Goal: Register for event/course

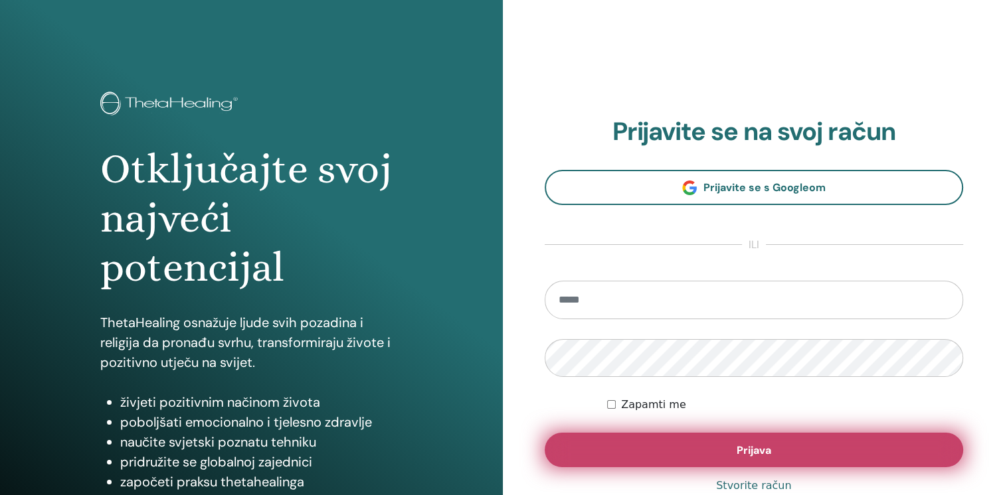
type input "**********"
click at [691, 449] on button "Prijava" at bounding box center [754, 450] width 419 height 35
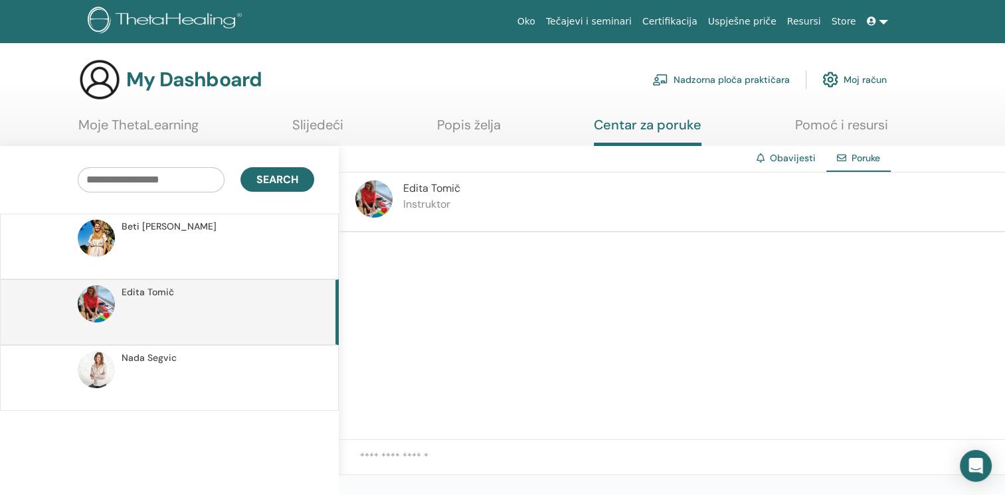
click at [412, 453] on textarea at bounding box center [682, 465] width 645 height 31
click at [577, 456] on textarea "**********" at bounding box center [682, 465] width 645 height 31
click at [745, 457] on textarea "**********" at bounding box center [682, 465] width 645 height 31
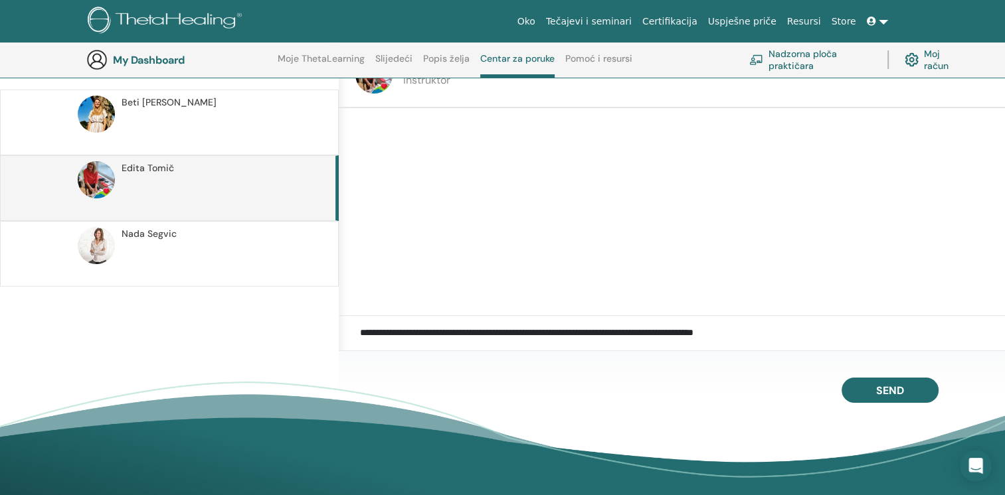
scroll to position [167, 0]
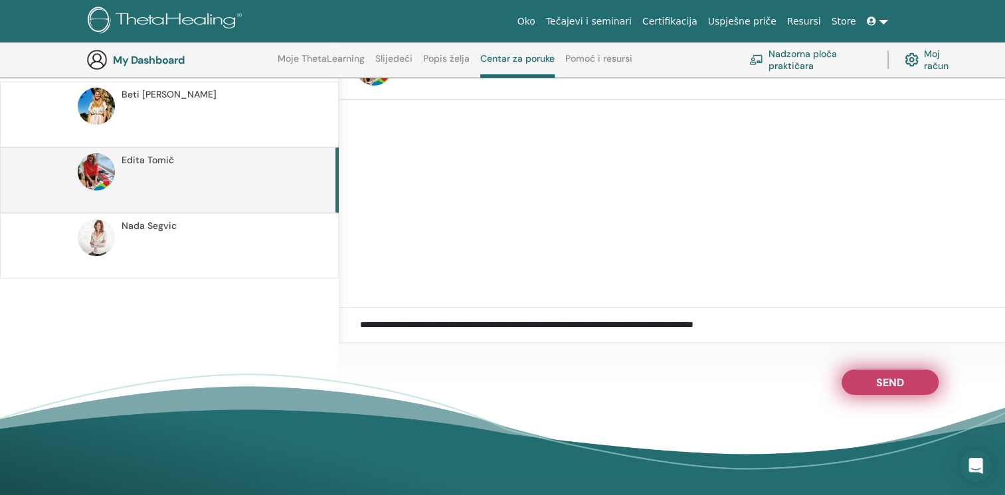
type textarea "**********"
click at [893, 384] on span "Send" at bounding box center [890, 380] width 28 height 9
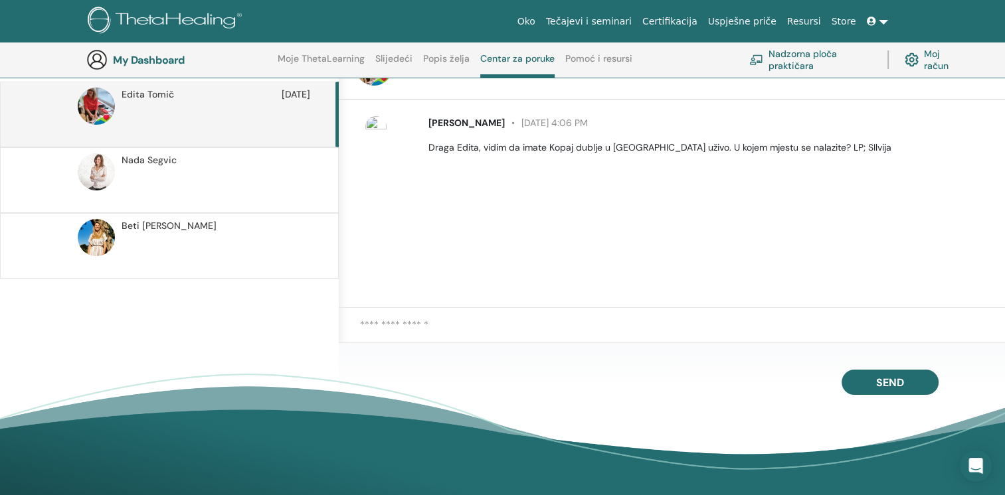
scroll to position [0, 0]
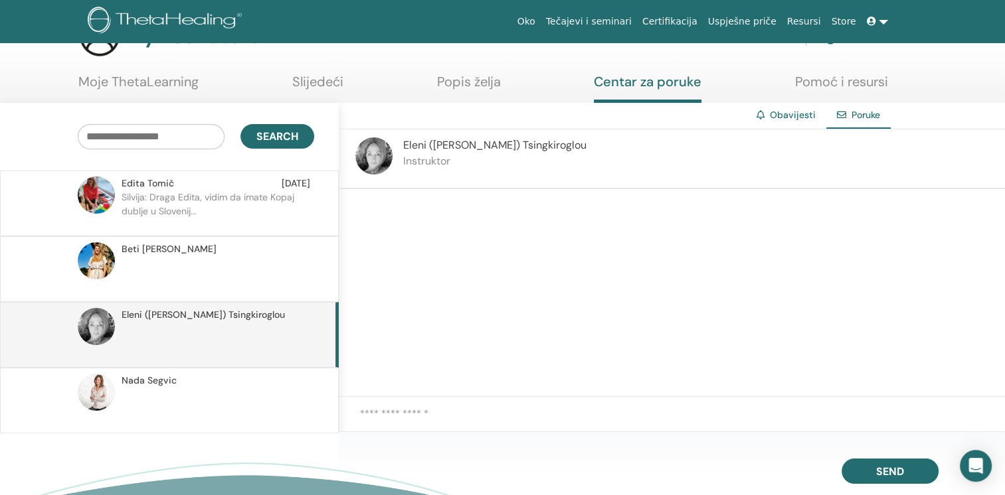
scroll to position [66, 0]
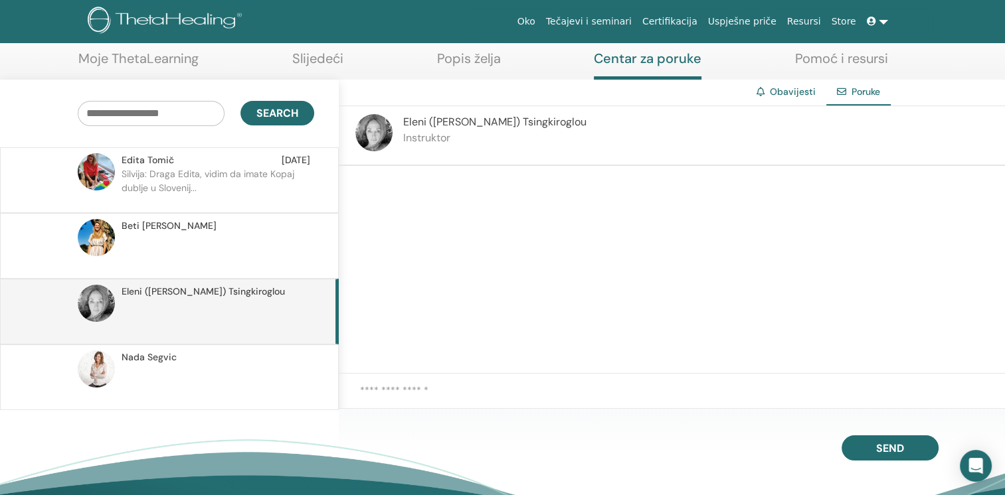
click at [387, 394] on textarea at bounding box center [682, 398] width 645 height 31
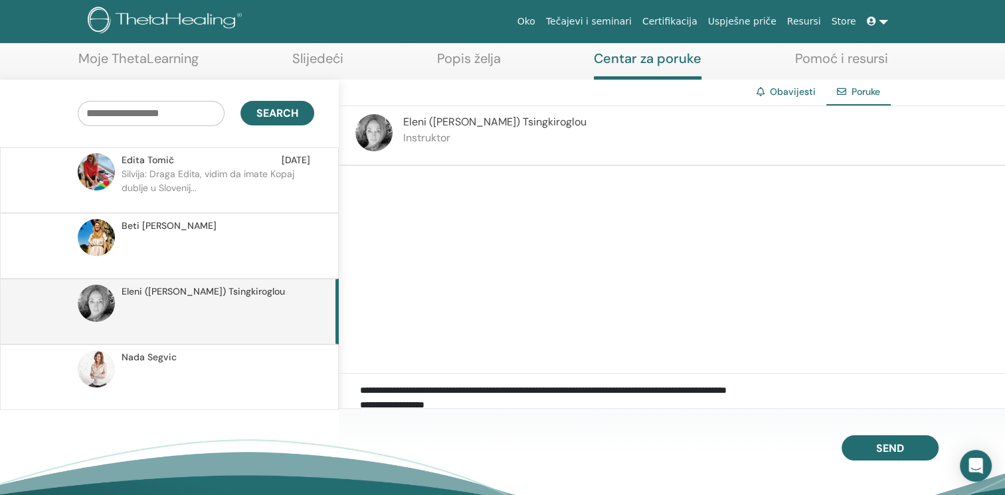
click at [486, 389] on textarea "**********" at bounding box center [682, 398] width 645 height 31
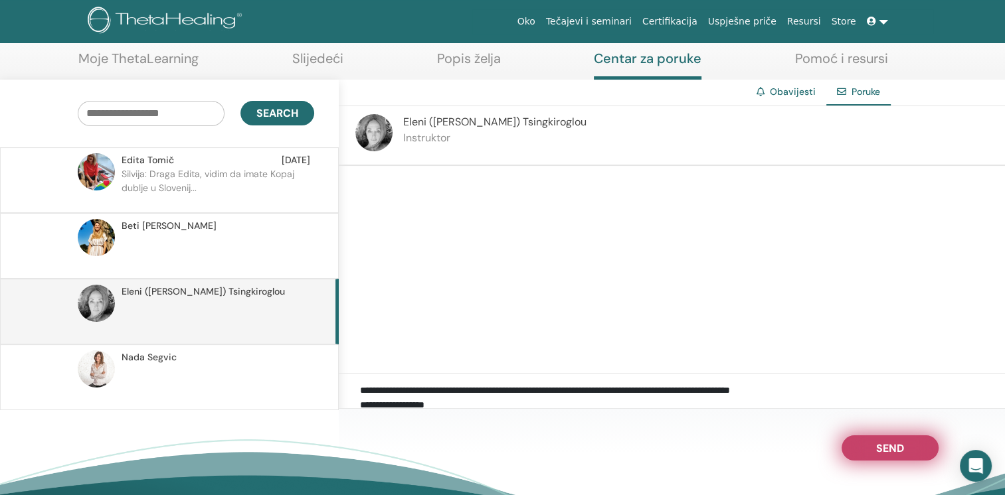
type textarea "**********"
click at [872, 442] on button "Send" at bounding box center [890, 448] width 97 height 25
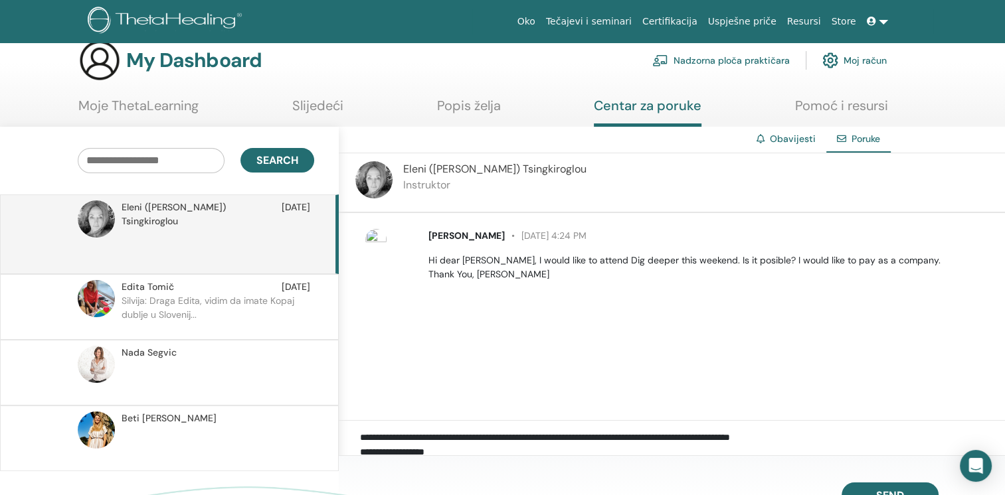
scroll to position [0, 0]
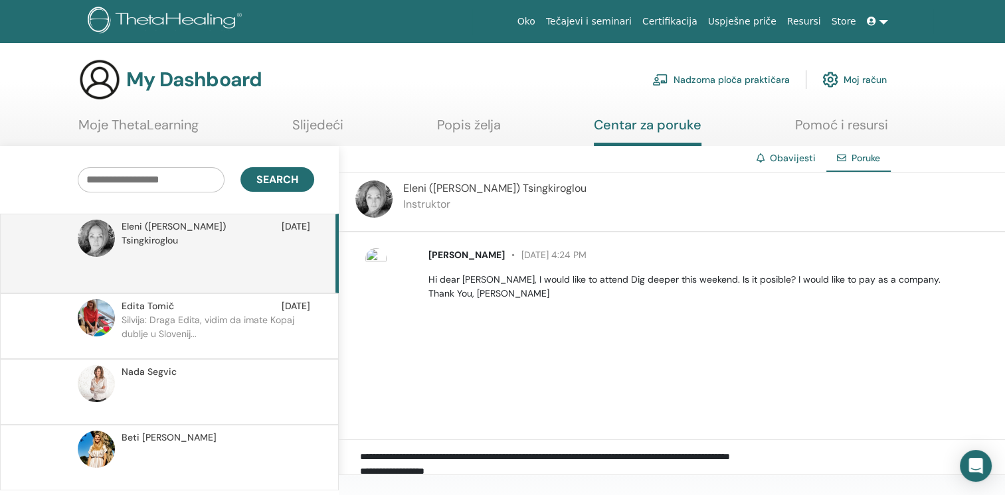
click at [284, 313] on p "Silvija: Draga Edita, vidim da imate Kopaj dublje u Slovenij..." at bounding box center [218, 333] width 193 height 40
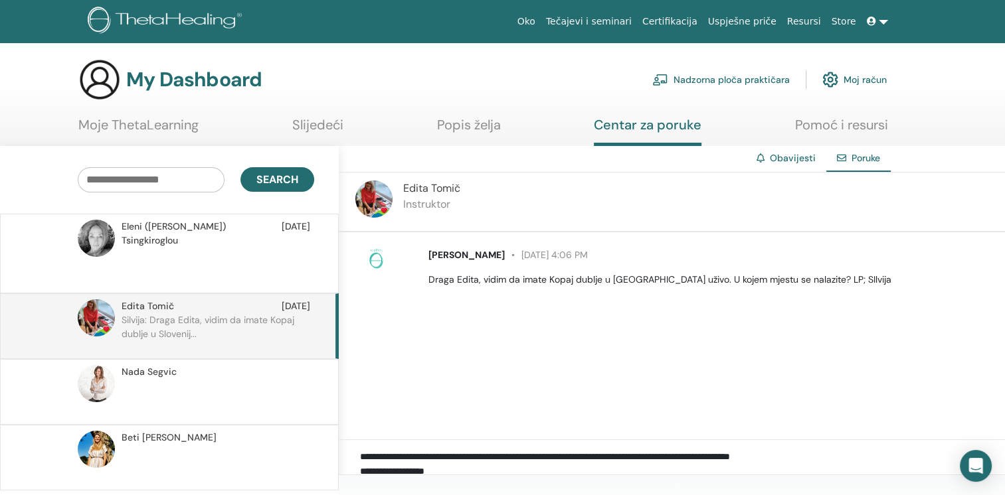
click at [315, 121] on link "Slijedeći" at bounding box center [317, 130] width 51 height 26
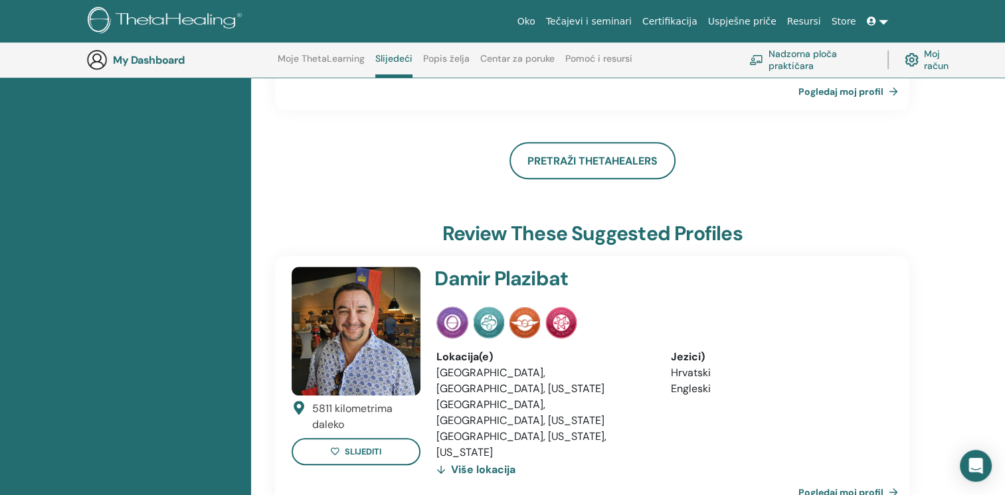
scroll to position [898, 0]
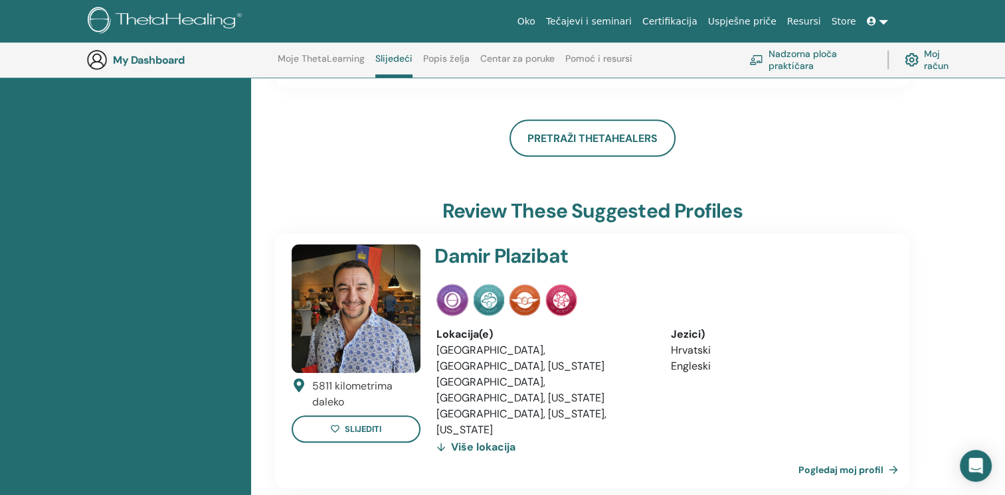
click at [836, 457] on link "Pogledaj moj profil" at bounding box center [850, 470] width 105 height 27
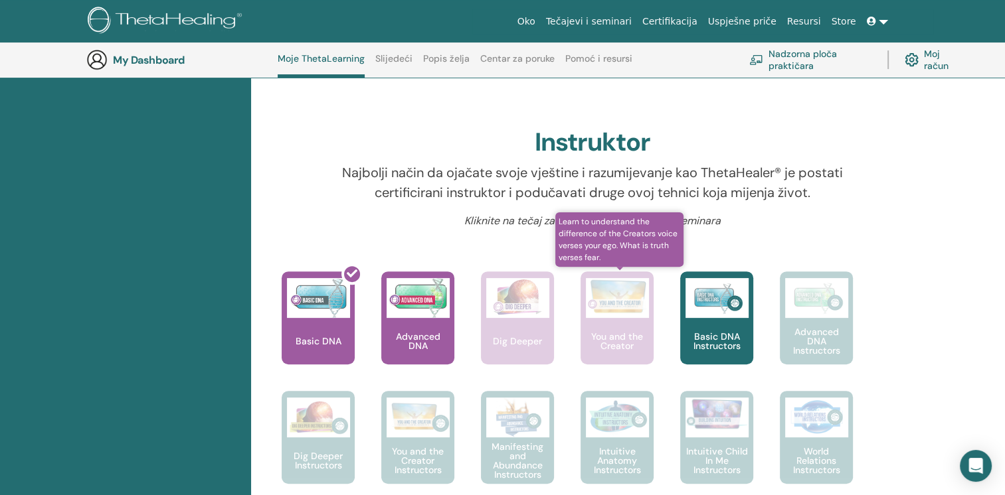
scroll to position [367, 0]
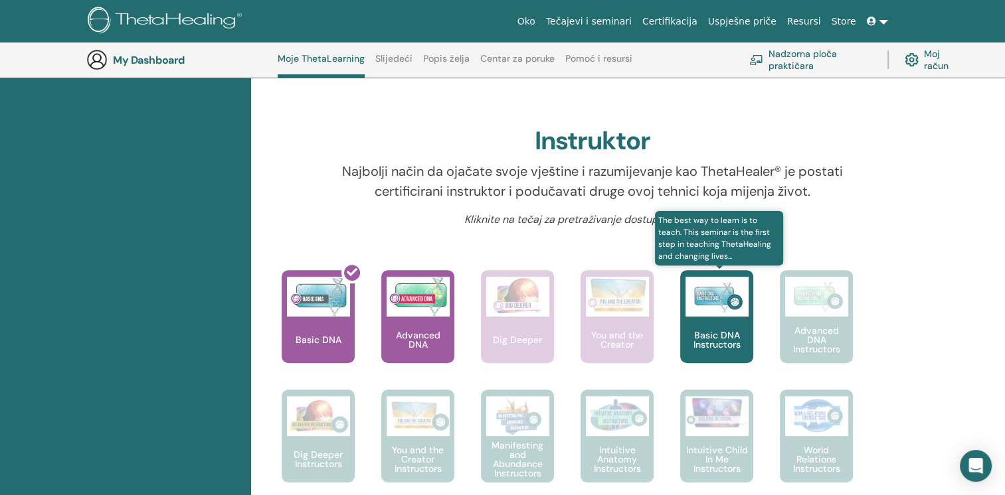
click at [723, 349] on p "Basic DNA Instructors" at bounding box center [716, 340] width 73 height 19
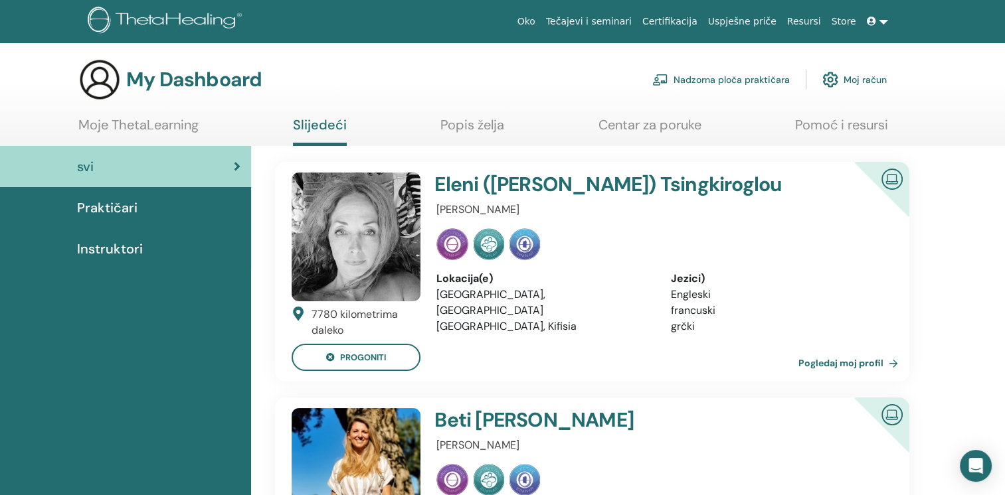
click at [624, 21] on link "Tečajevi i seminari" at bounding box center [589, 21] width 96 height 25
click at [112, 203] on span "Praktičari" at bounding box center [107, 208] width 60 height 20
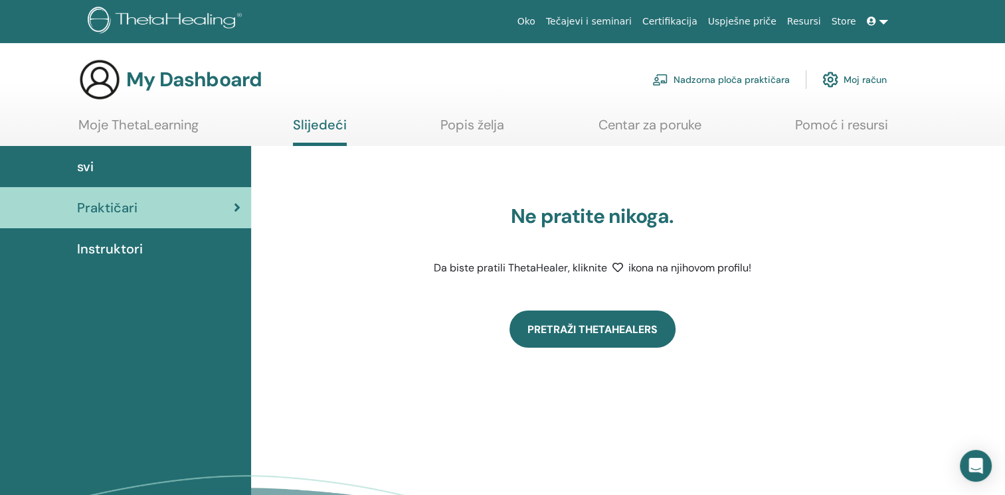
click at [566, 331] on link "Pretraži ThetaHealers" at bounding box center [592, 329] width 166 height 37
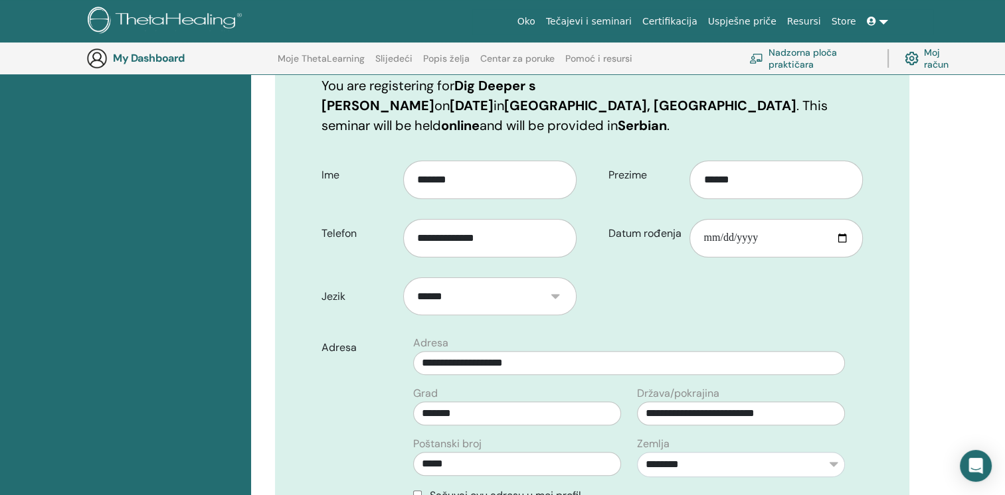
scroll to position [364, 0]
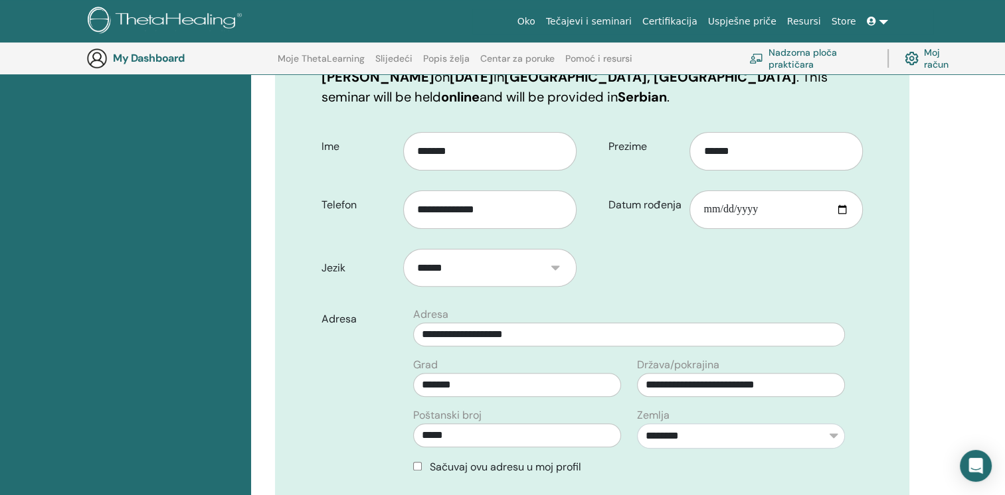
click at [555, 249] on select "******" at bounding box center [489, 268] width 173 height 39
click at [666, 242] on form "**********" at bounding box center [592, 411] width 561 height 576
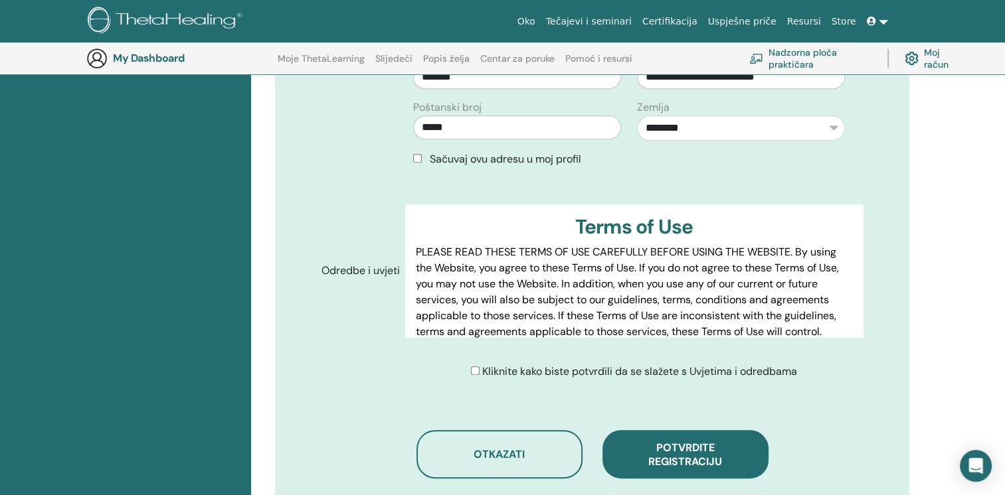
scroll to position [696, 0]
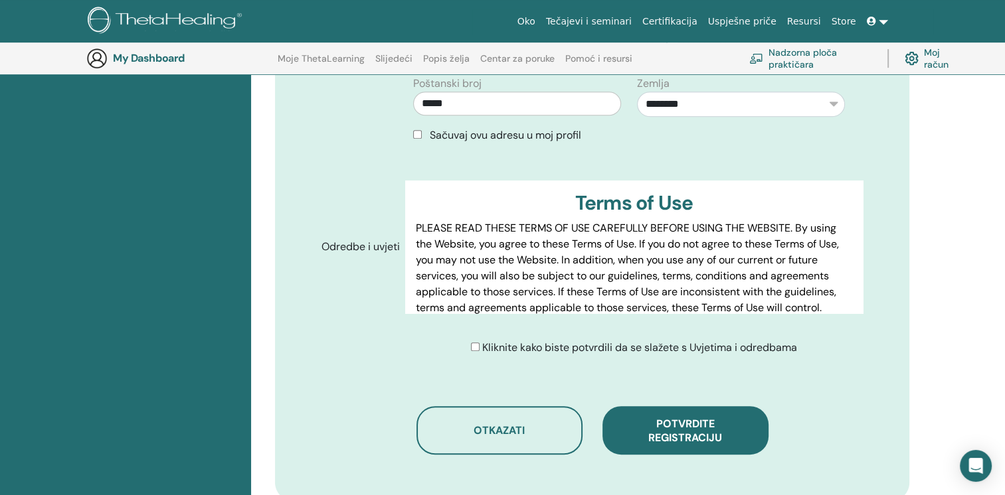
click at [709, 417] on span "Potvrdite registraciju" at bounding box center [685, 431] width 74 height 28
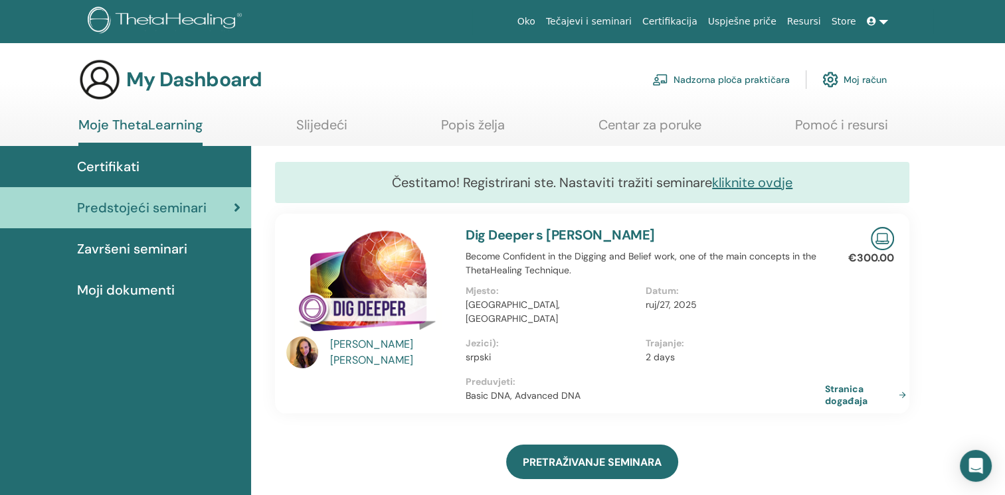
click at [722, 78] on link "Nadzorna ploča praktičara" at bounding box center [720, 79] width 137 height 29
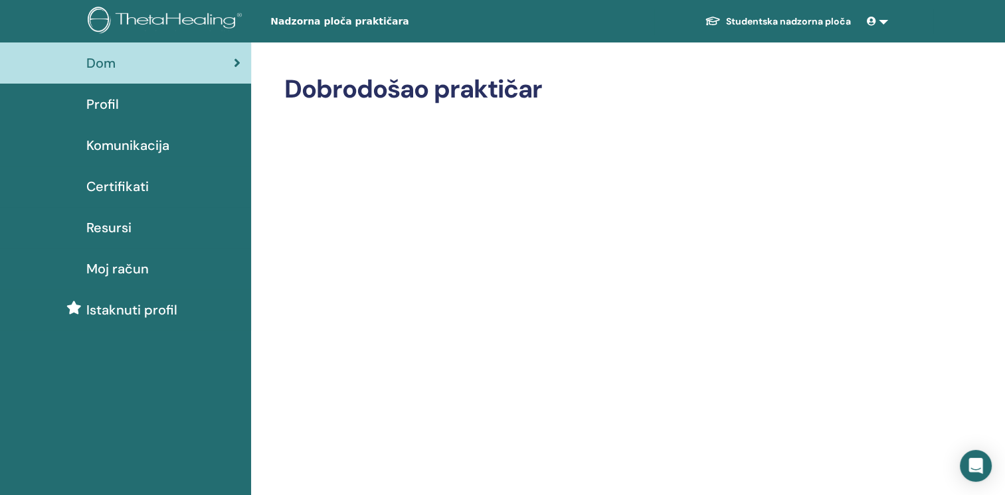
click at [126, 183] on span "Certifikati" at bounding box center [117, 187] width 62 height 20
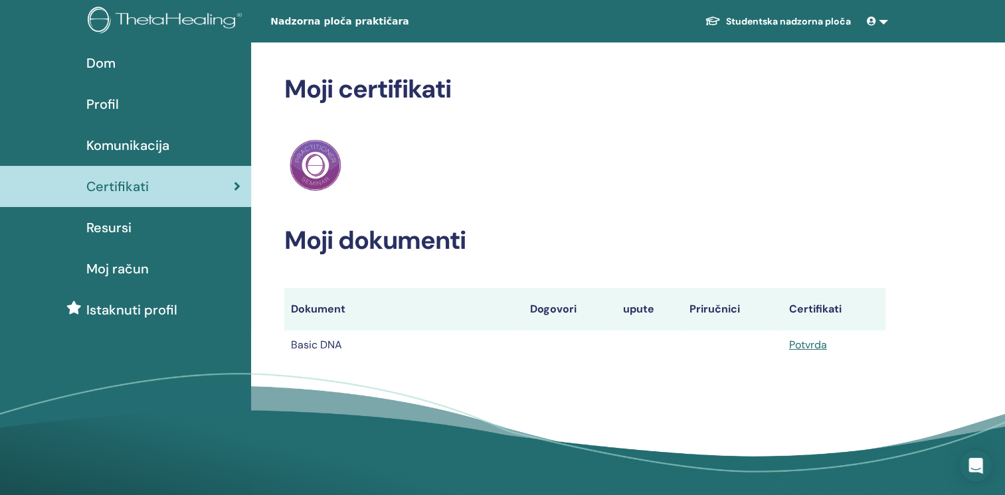
click at [114, 224] on span "Resursi" at bounding box center [108, 228] width 45 height 20
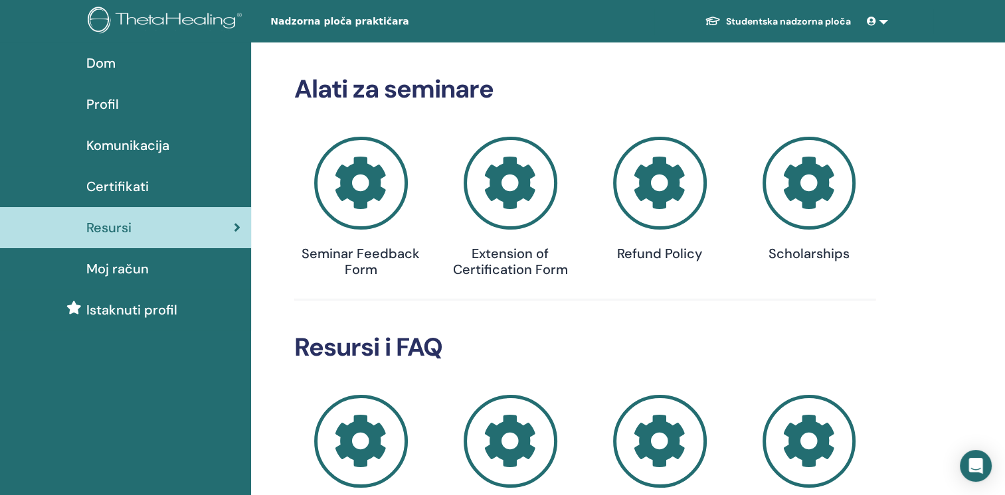
click at [128, 184] on span "Certifikati" at bounding box center [117, 187] width 62 height 20
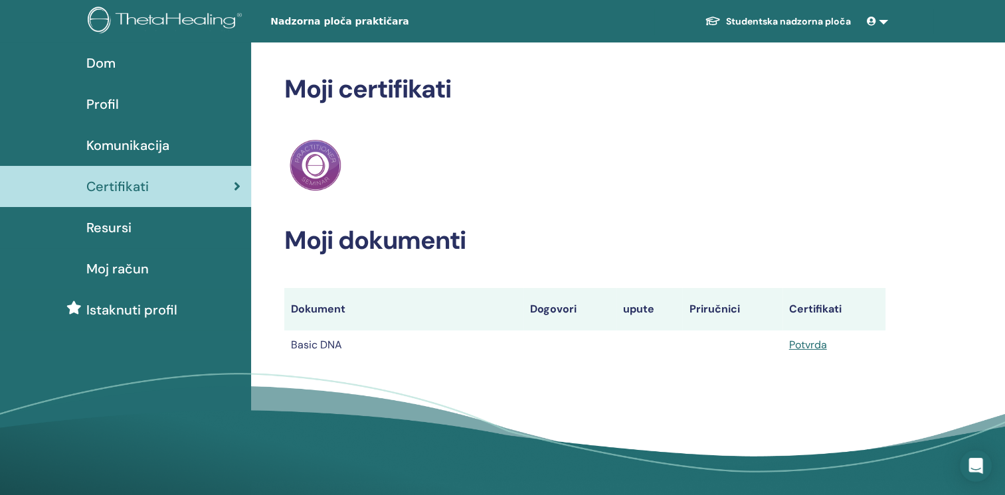
click at [128, 266] on span "Moj račun" at bounding box center [117, 269] width 62 height 20
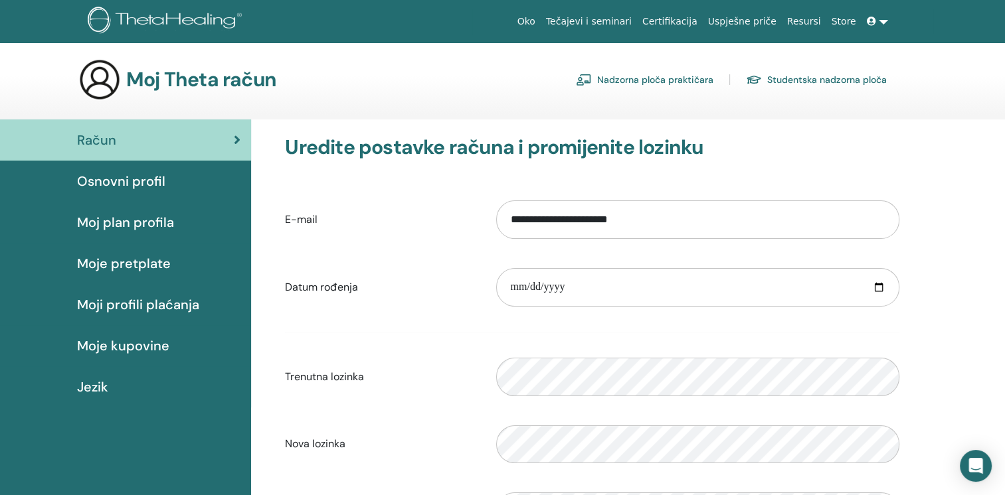
click at [640, 77] on link "Nadzorna ploča praktičara" at bounding box center [644, 79] width 137 height 21
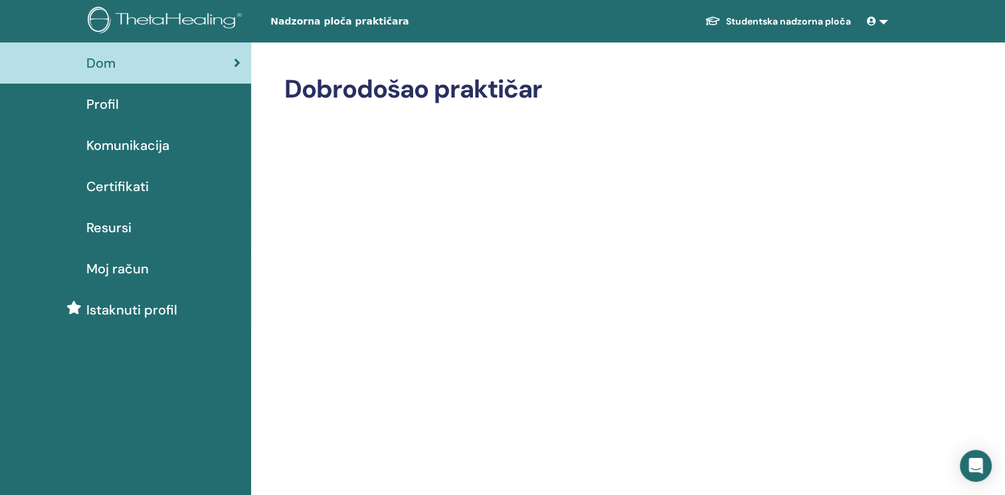
click at [790, 19] on link "Studentska nadzorna ploča" at bounding box center [777, 21] width 167 height 25
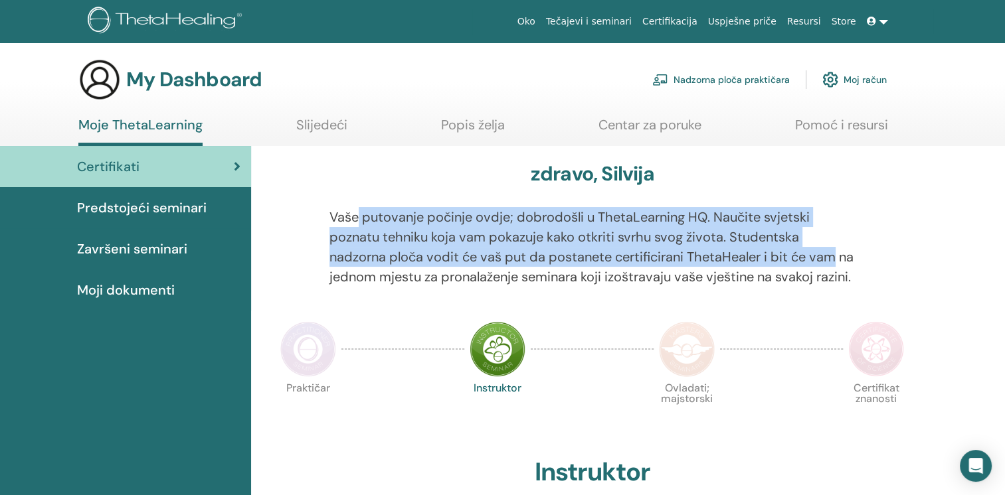
drag, startPoint x: 357, startPoint y: 215, endPoint x: 842, endPoint y: 250, distance: 486.8
click at [842, 250] on p "Vaše putovanje počinje ovdje; dobrodošli u ThetaLearning HQ. Naučite svjetski p…" at bounding box center [591, 247] width 525 height 80
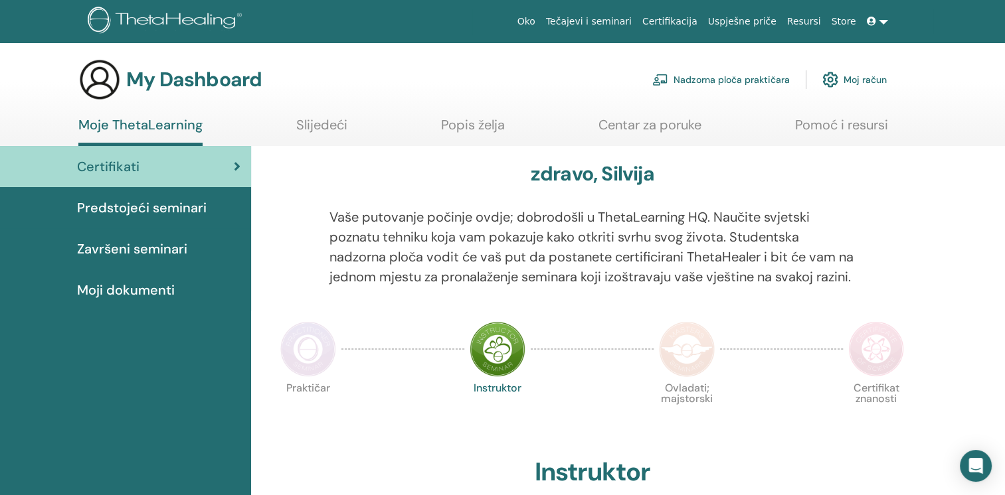
click at [432, 285] on p "Vaše putovanje počinje ovdje; dobrodošli u ThetaLearning HQ. Naučite svjetski p…" at bounding box center [591, 247] width 525 height 80
click at [116, 244] on span "Završeni seminari" at bounding box center [132, 249] width 110 height 20
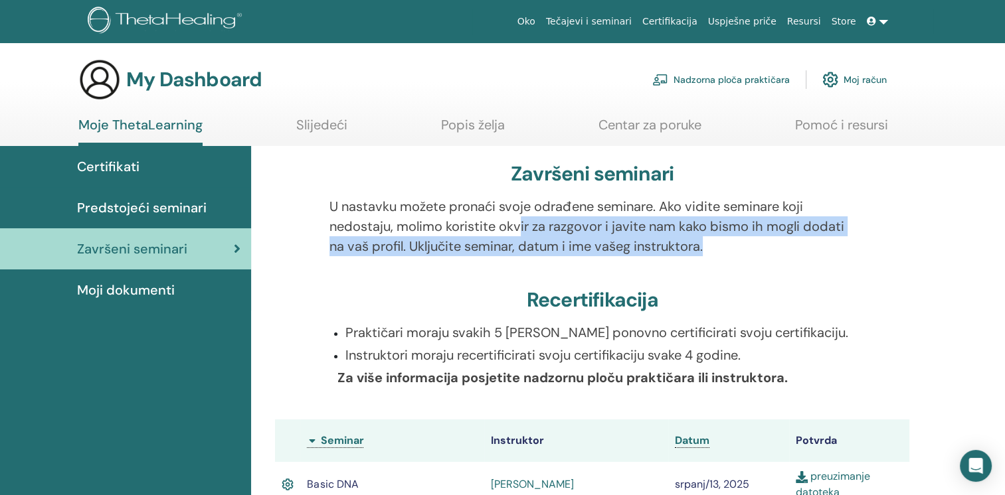
drag, startPoint x: 394, startPoint y: 227, endPoint x: 869, endPoint y: 234, distance: 475.0
click at [869, 234] on div "U nastavku možete pronaći svoje odrađene seminare. Ako vidite seminare koji ned…" at bounding box center [592, 235] width 654 height 76
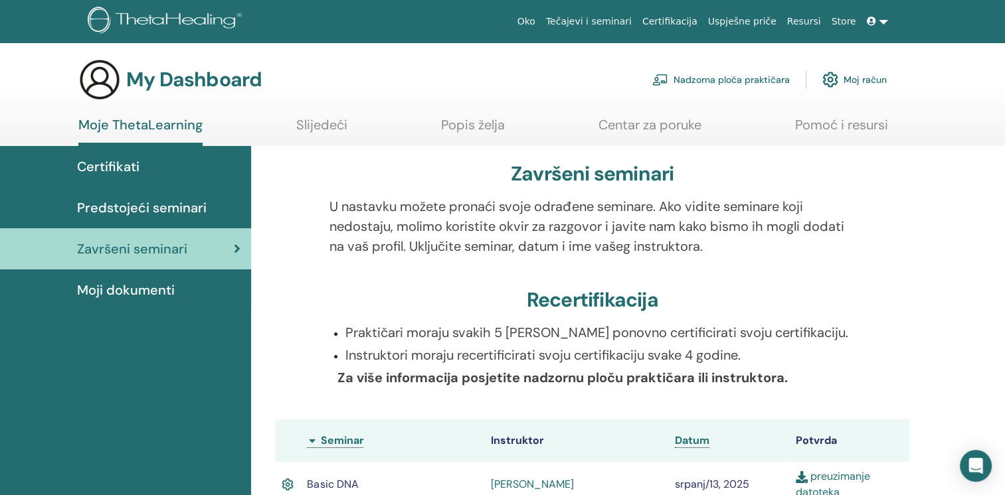
drag, startPoint x: 869, startPoint y: 234, endPoint x: 812, endPoint y: 296, distance: 83.7
click at [812, 296] on div "Recertifikacija" at bounding box center [592, 302] width 634 height 29
click at [973, 468] on icon "Open Intercom Messenger" at bounding box center [975, 466] width 15 height 17
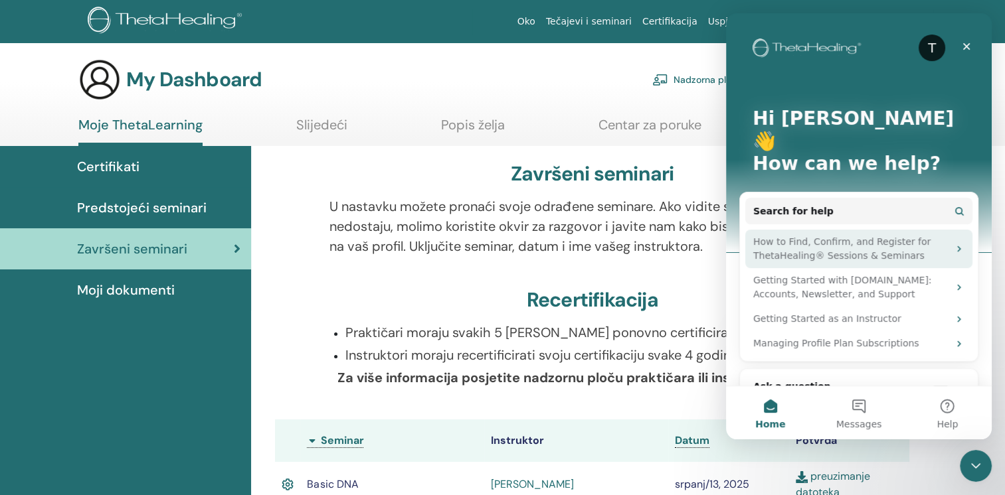
click at [853, 235] on div "How to Find, Confirm, and Register for ThetaHealing® Sessions & Seminars" at bounding box center [850, 249] width 195 height 28
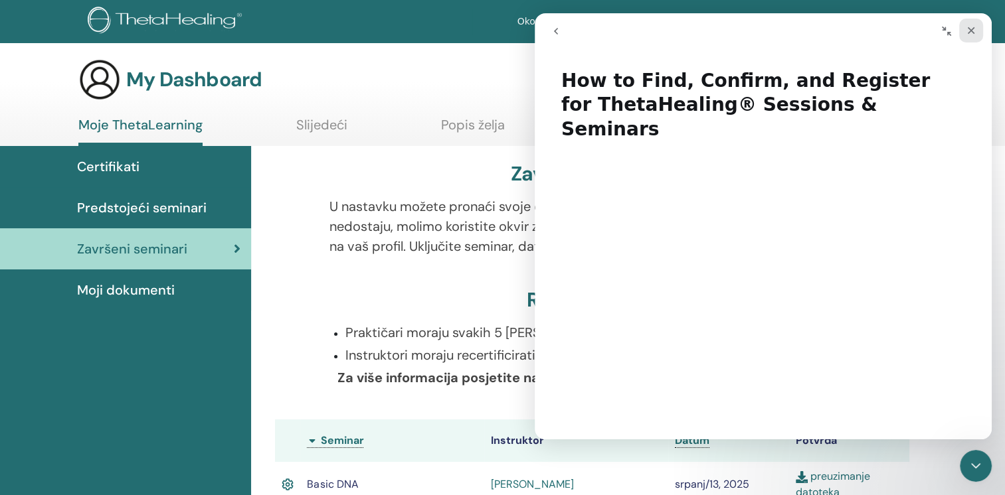
click at [970, 29] on icon "Close" at bounding box center [971, 30] width 7 height 7
